Goal: Task Accomplishment & Management: Complete application form

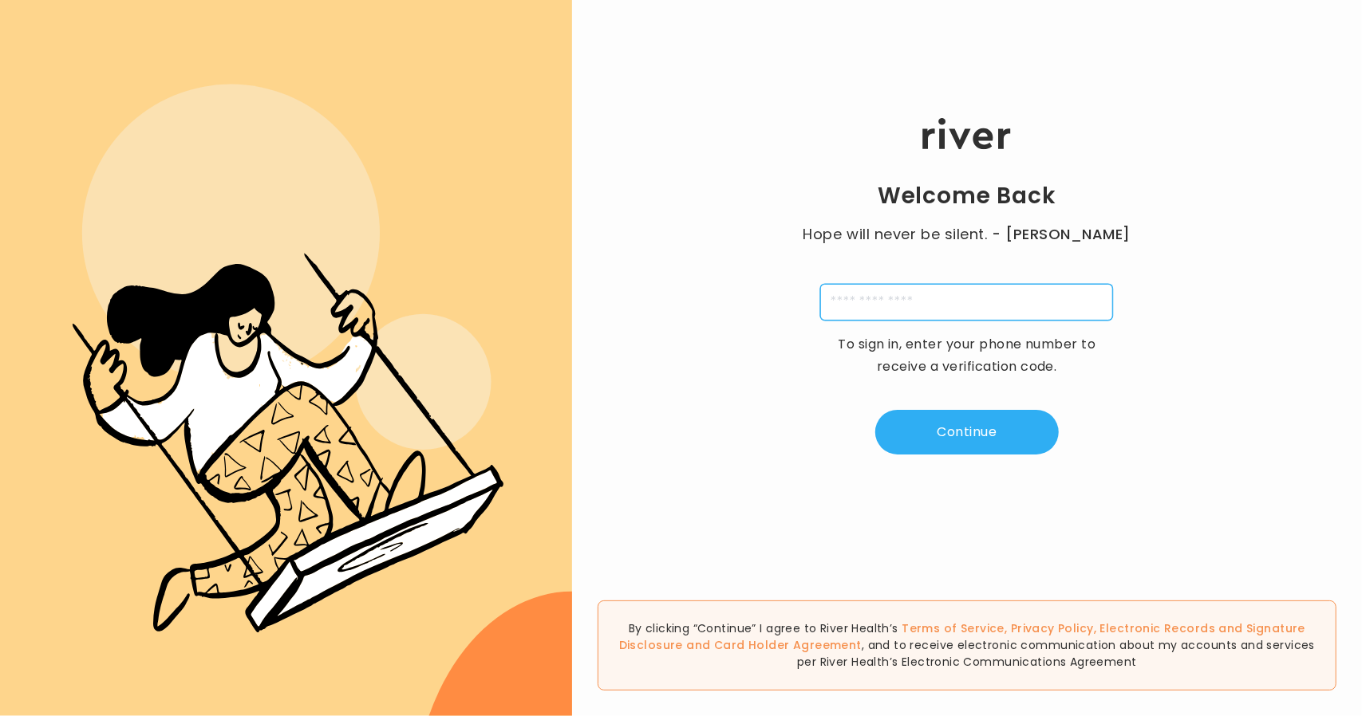
click at [873, 296] on input "tel" at bounding box center [966, 302] width 293 height 37
type input "**********"
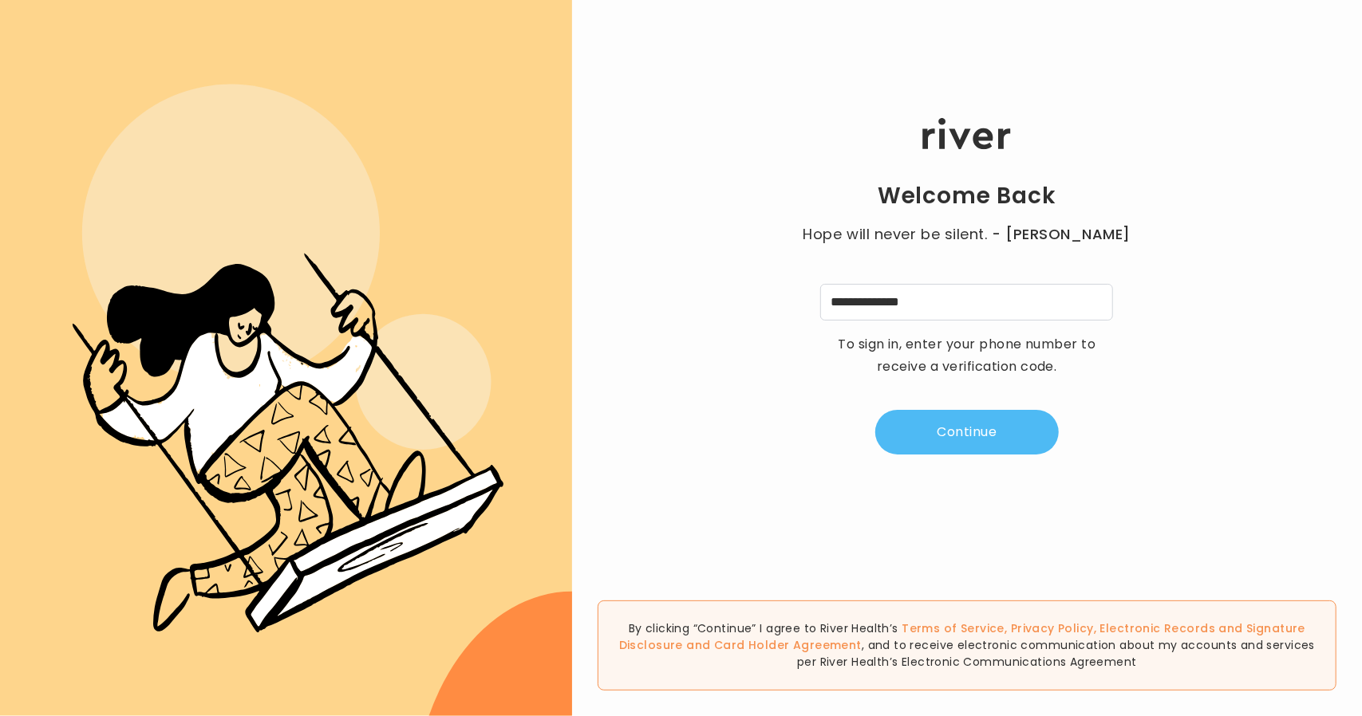
click at [932, 420] on button "Continue" at bounding box center [966, 432] width 183 height 45
type input "*"
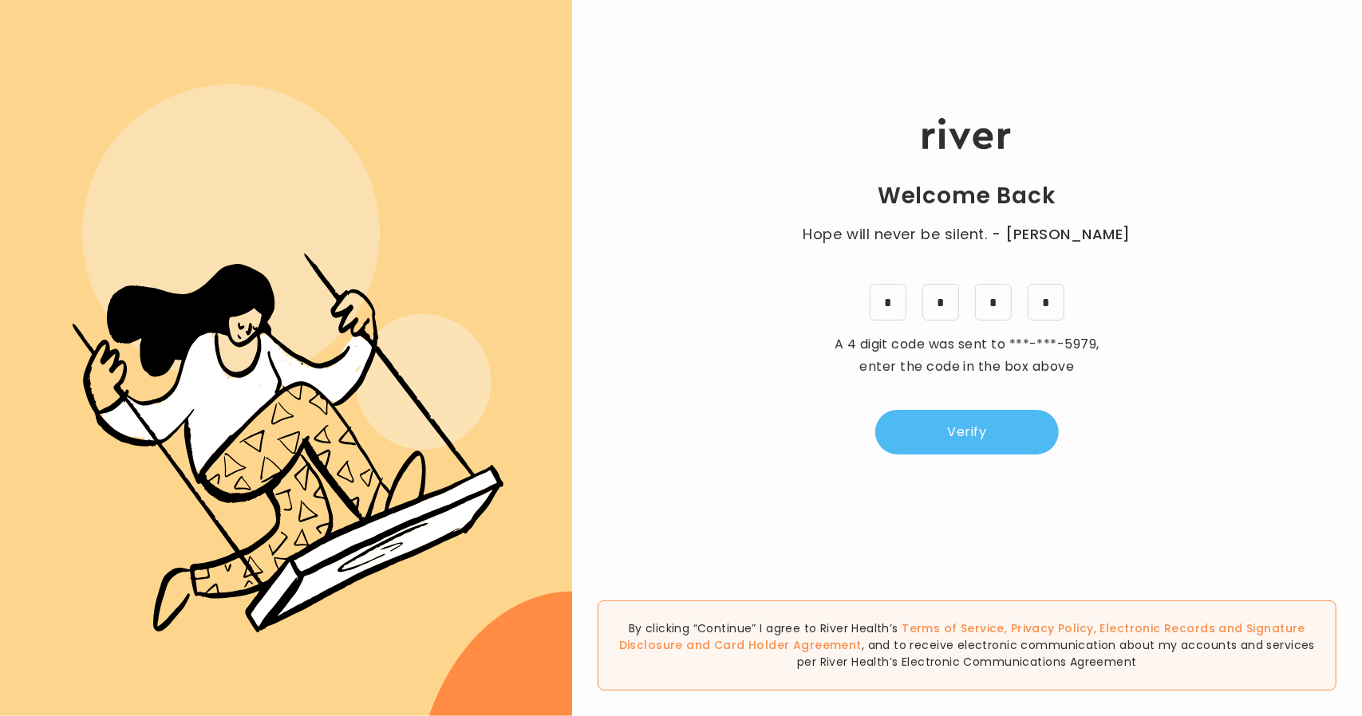
click at [932, 420] on button "Verify" at bounding box center [966, 432] width 183 height 45
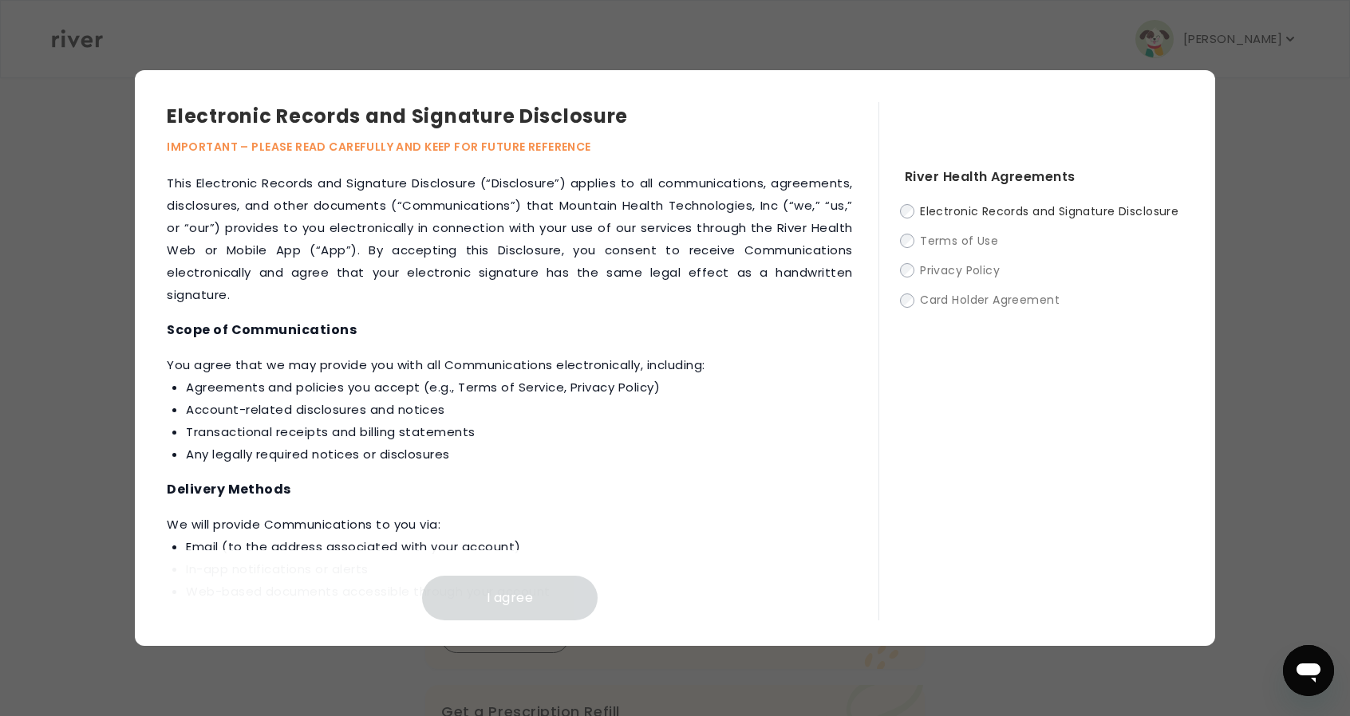
scroll to position [719, 0]
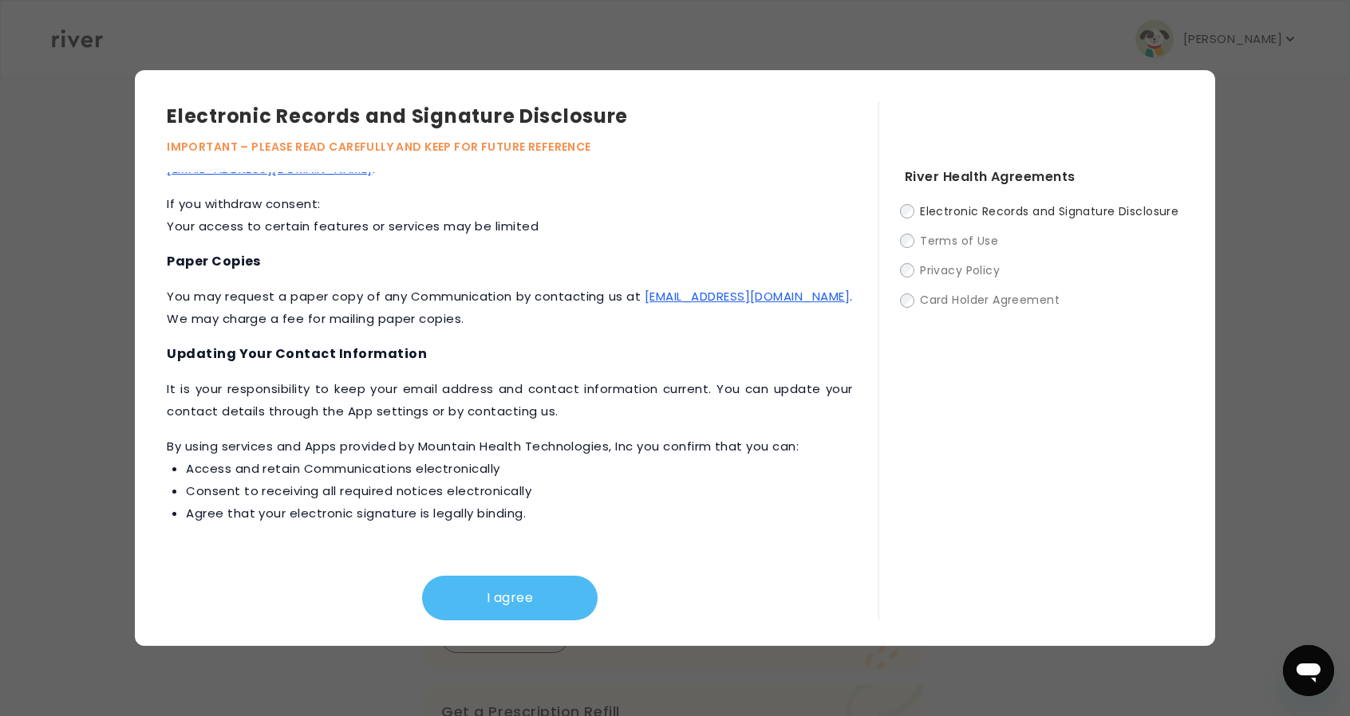
click at [492, 605] on button "I agree" at bounding box center [509, 598] width 175 height 45
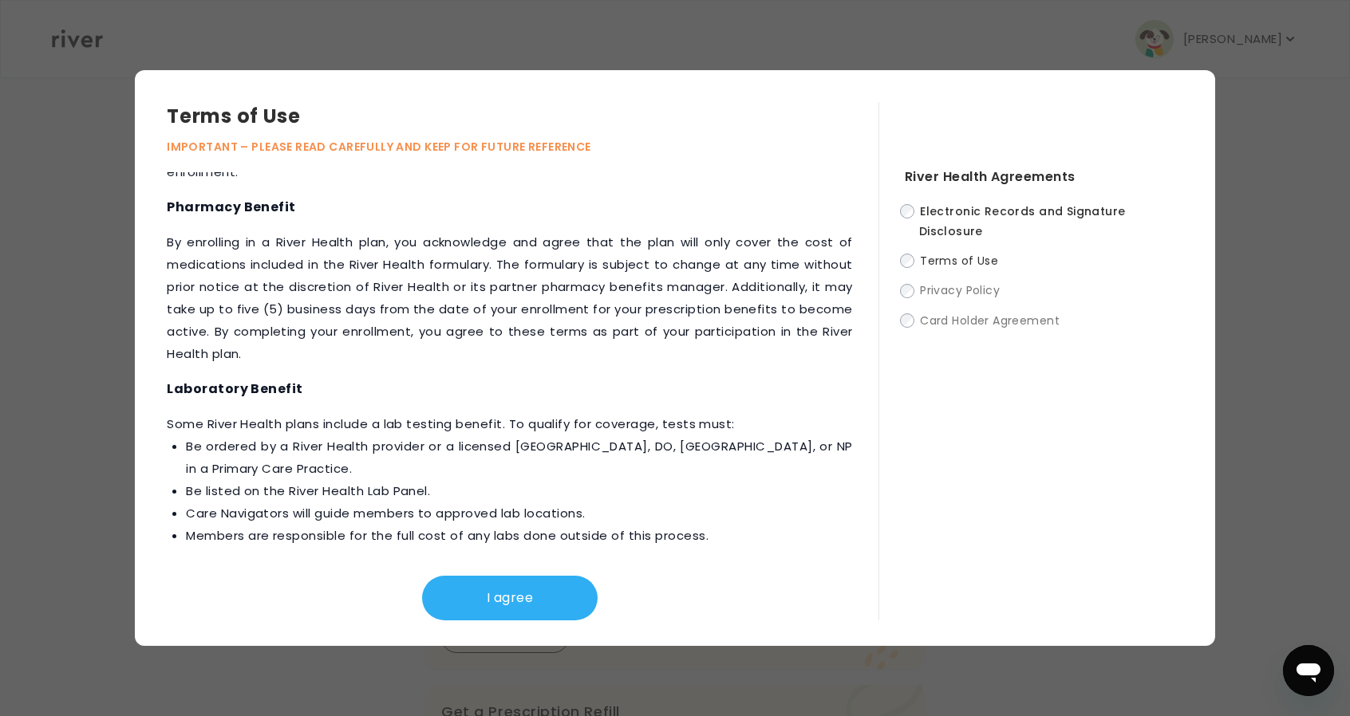
scroll to position [431, 0]
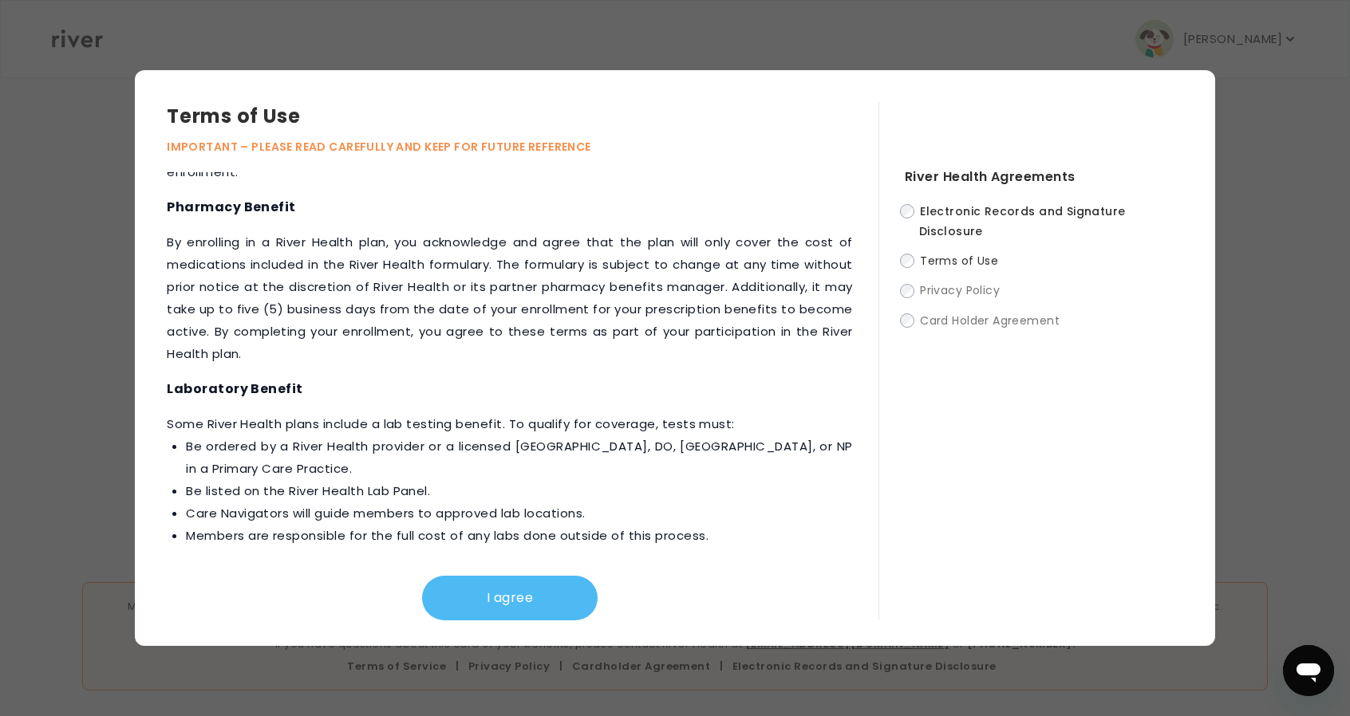
click at [501, 605] on button "I agree" at bounding box center [509, 598] width 175 height 45
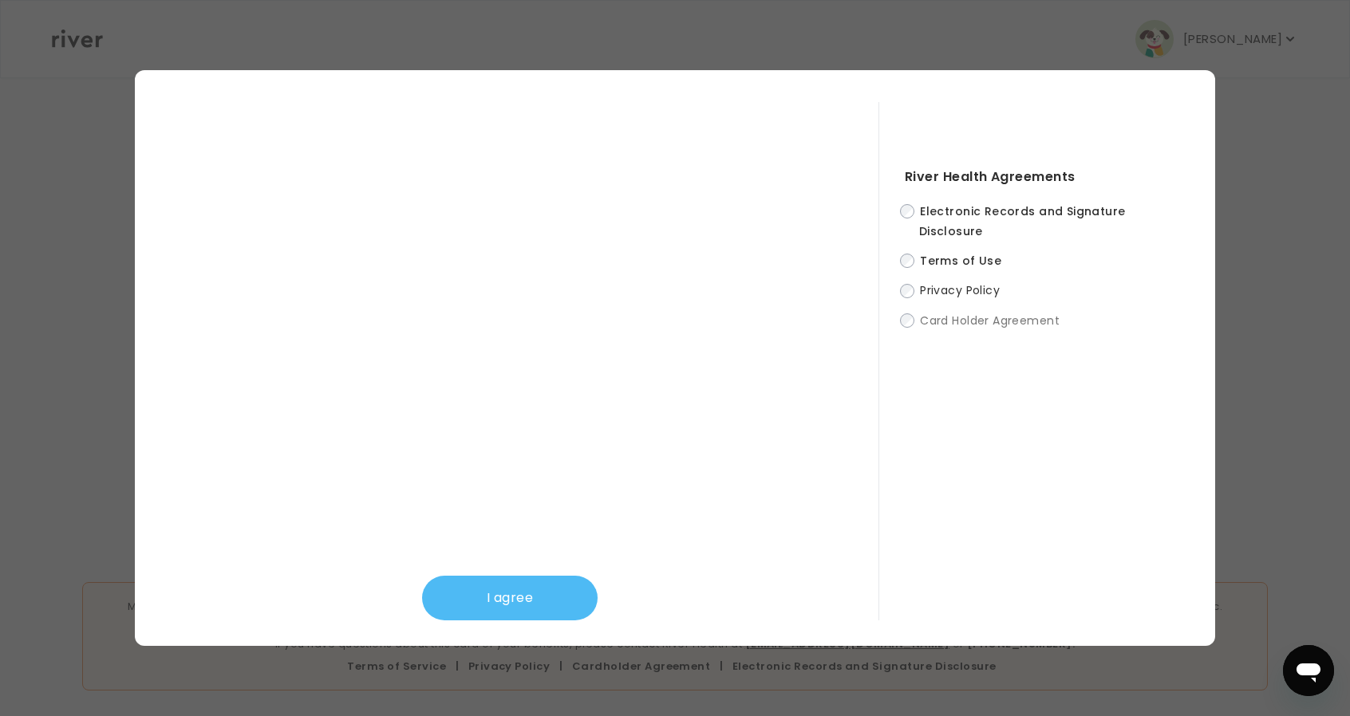
click at [498, 599] on button "I agree" at bounding box center [509, 598] width 175 height 45
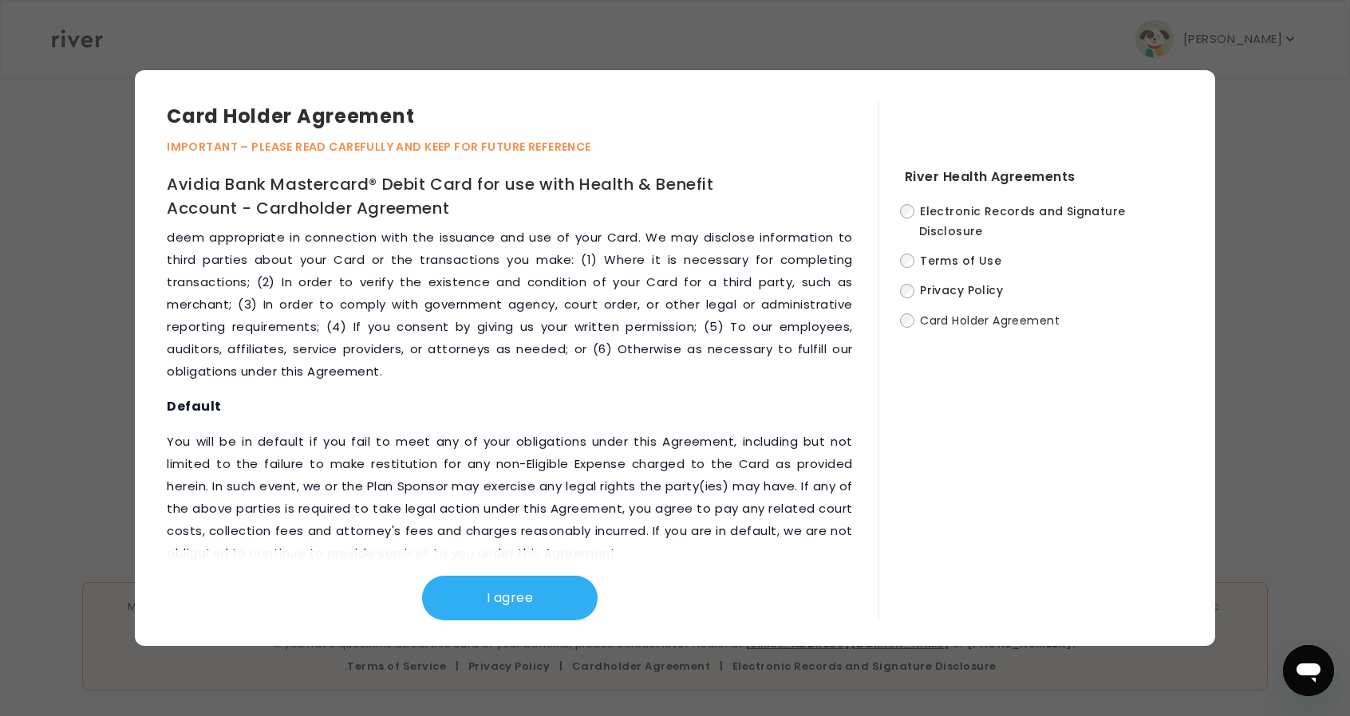
scroll to position [7315, 0]
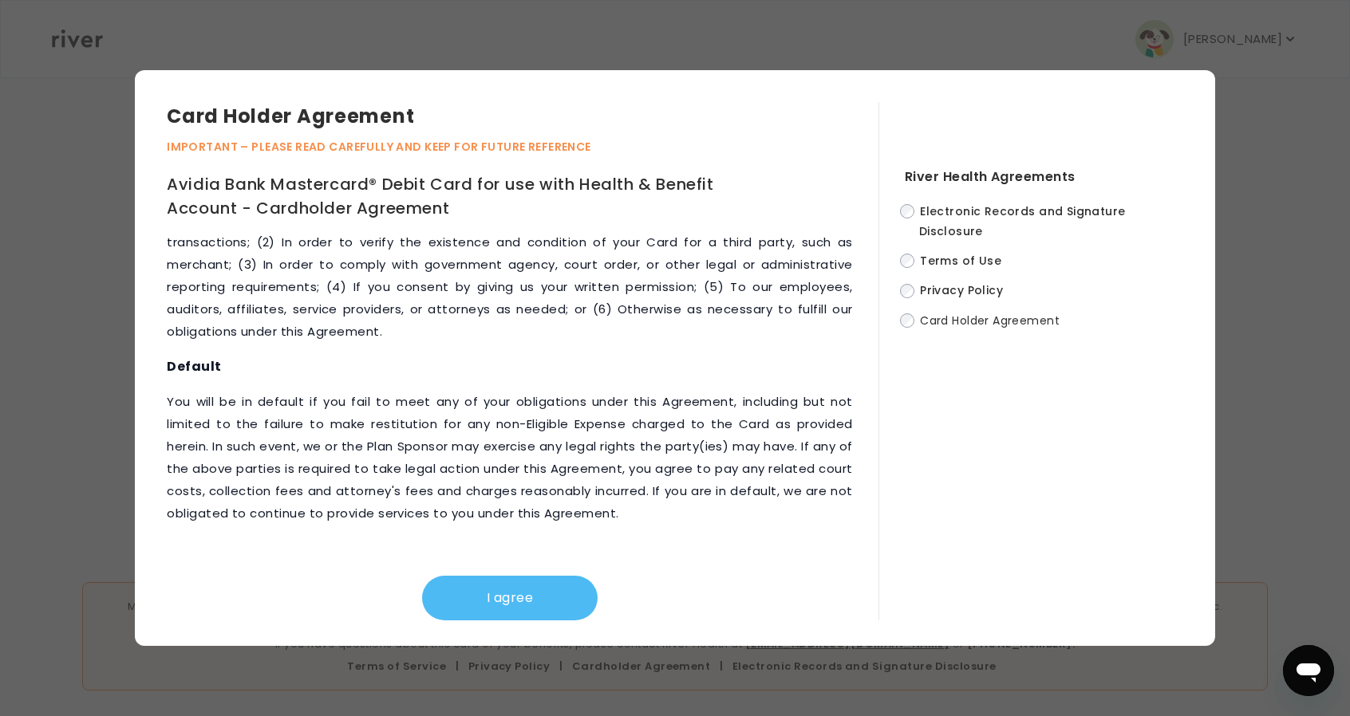
click at [502, 580] on button "I agree" at bounding box center [509, 598] width 175 height 45
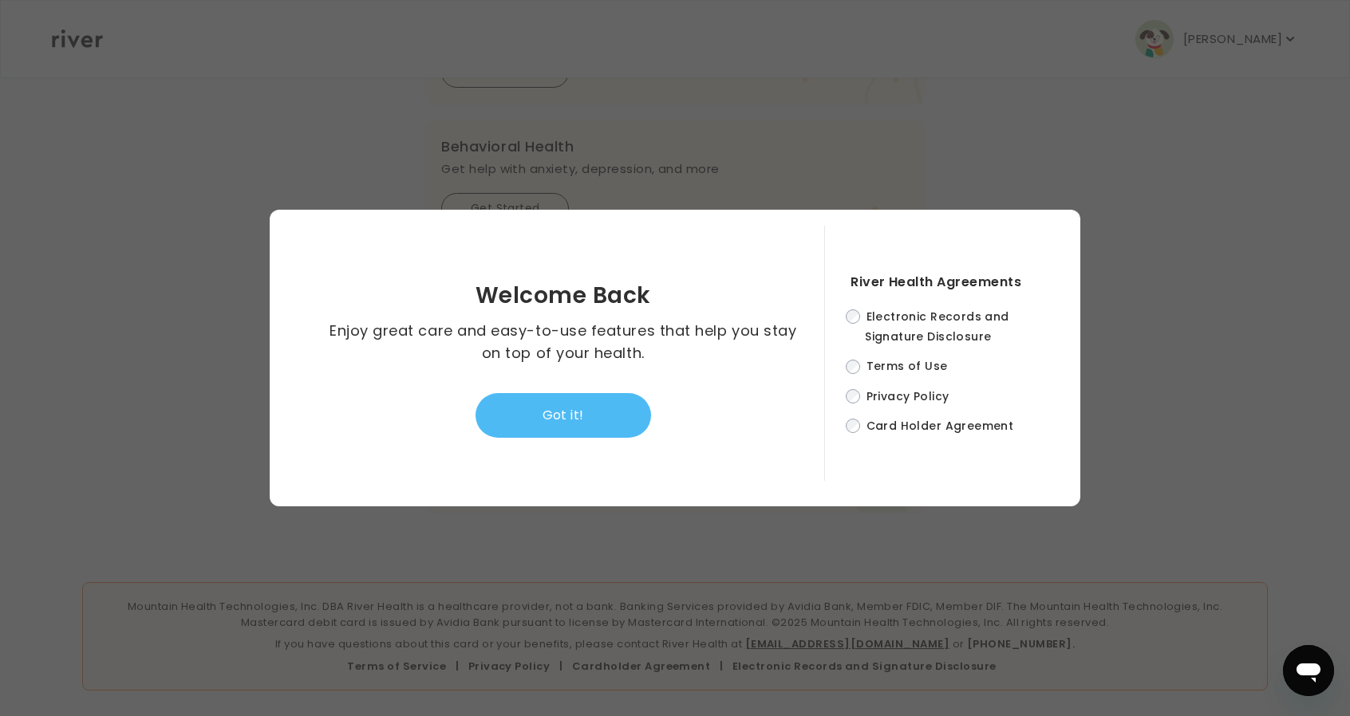
click at [564, 413] on button "Got it!" at bounding box center [562, 415] width 175 height 45
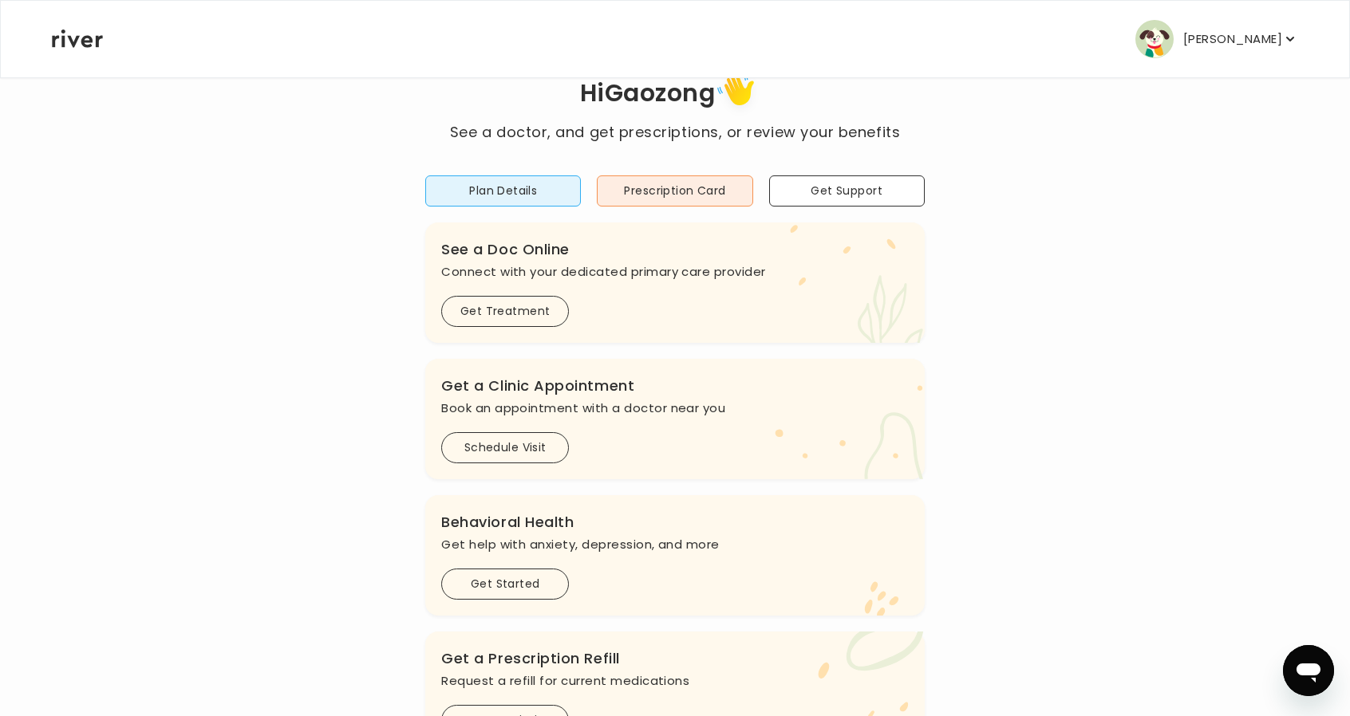
scroll to position [65, 0]
